Goal: Check status: Check status

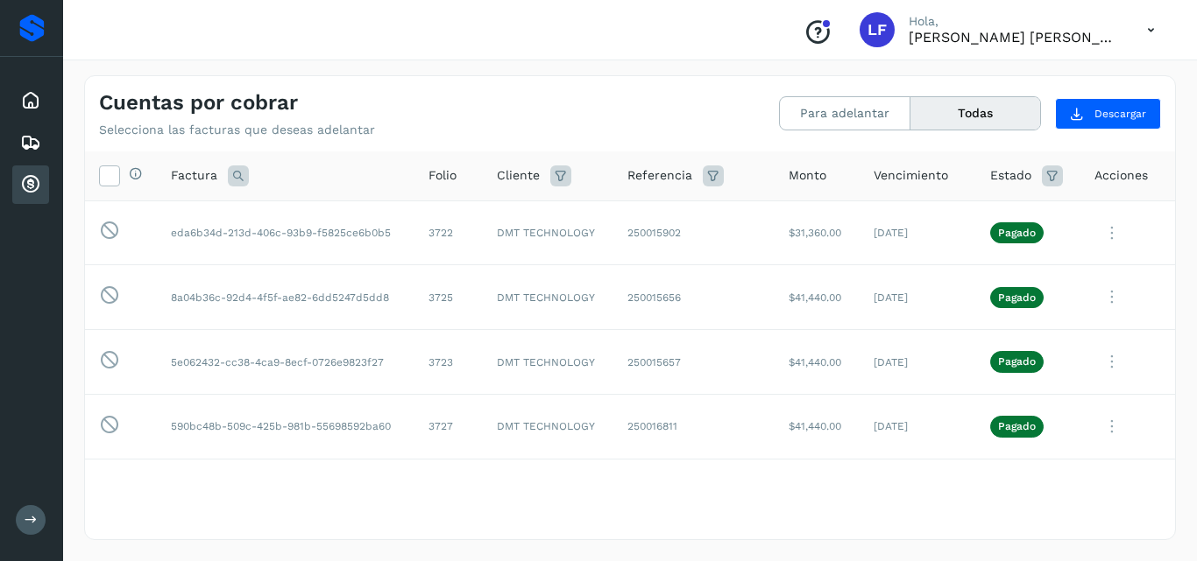
scroll to position [60, 0]
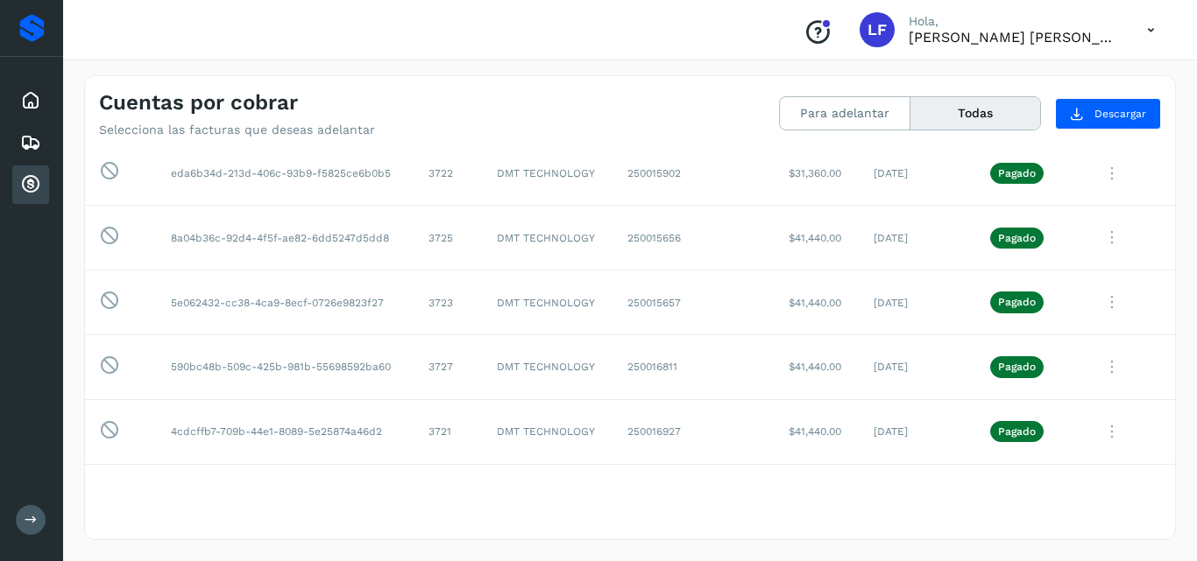
click at [955, 110] on button "Todas" at bounding box center [975, 113] width 130 height 32
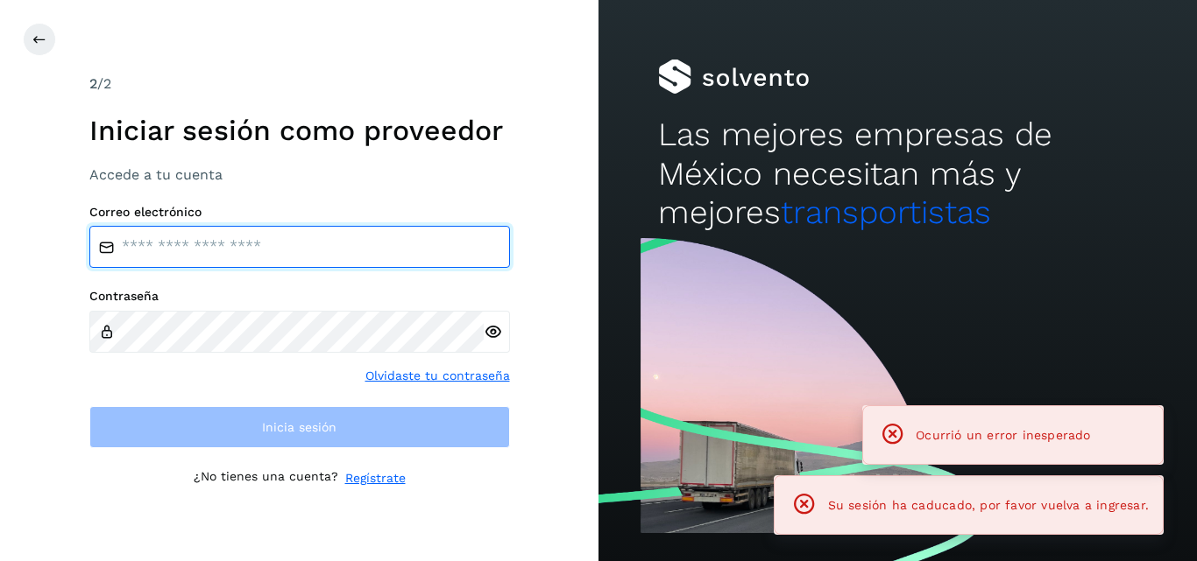
click at [351, 243] on input "email" at bounding box center [299, 247] width 420 height 42
type input "**********"
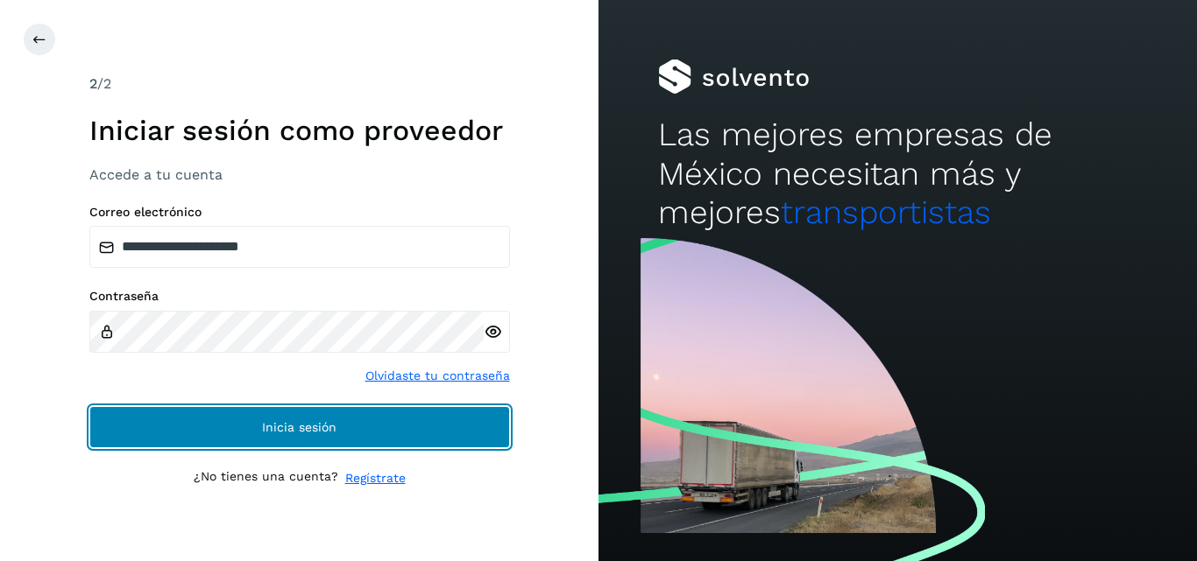
click at [200, 428] on button "Inicia sesión" at bounding box center [299, 427] width 420 height 42
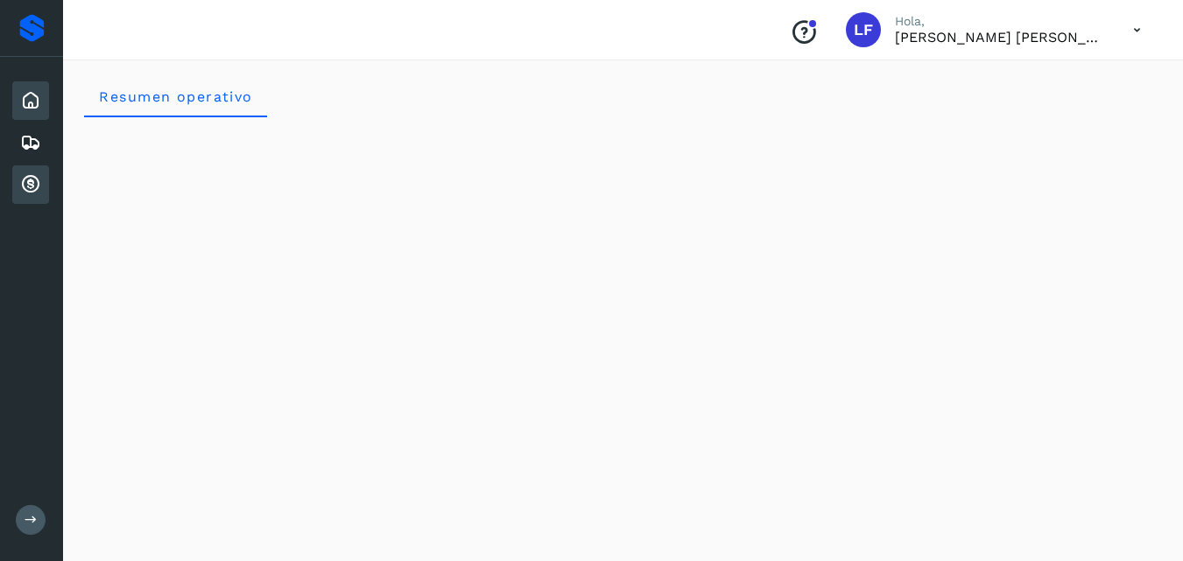
click at [33, 184] on icon at bounding box center [30, 184] width 21 height 21
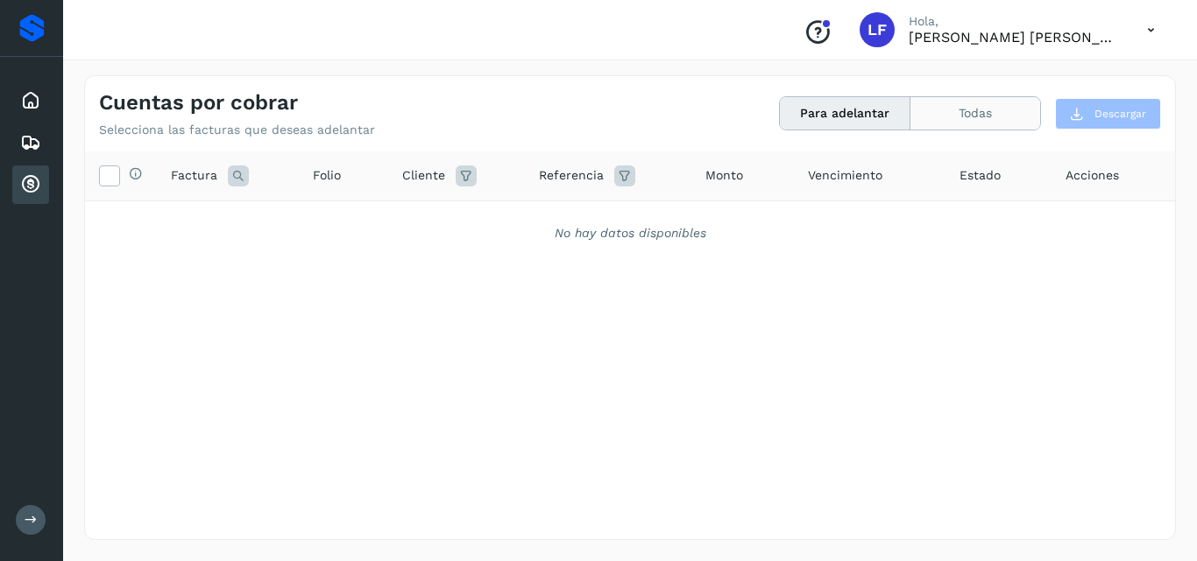
click at [962, 111] on button "Todas" at bounding box center [975, 113] width 130 height 32
